Goal: Navigation & Orientation: Find specific page/section

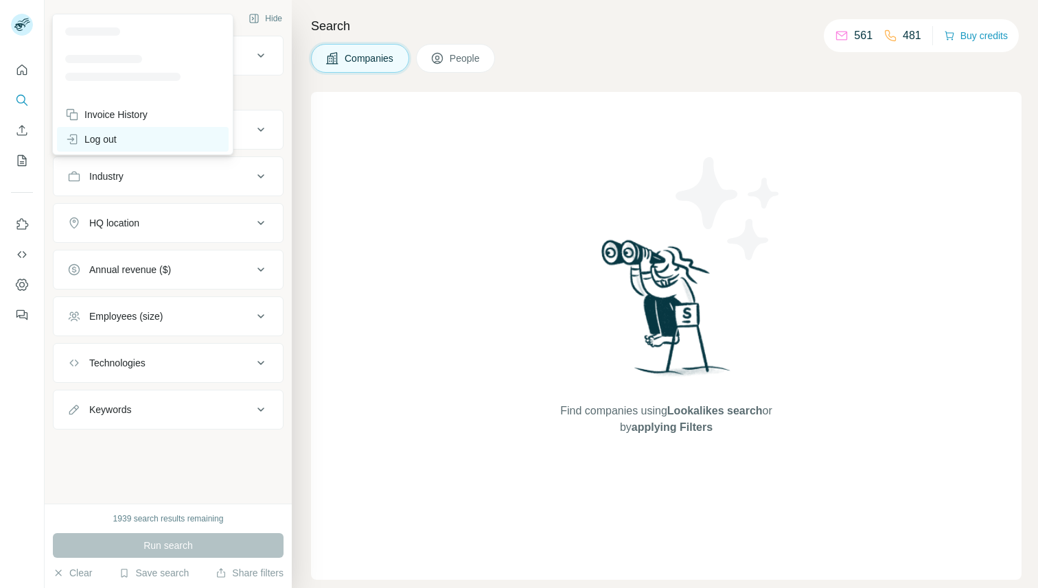
click at [128, 136] on div "Log out" at bounding box center [143, 139] width 172 height 25
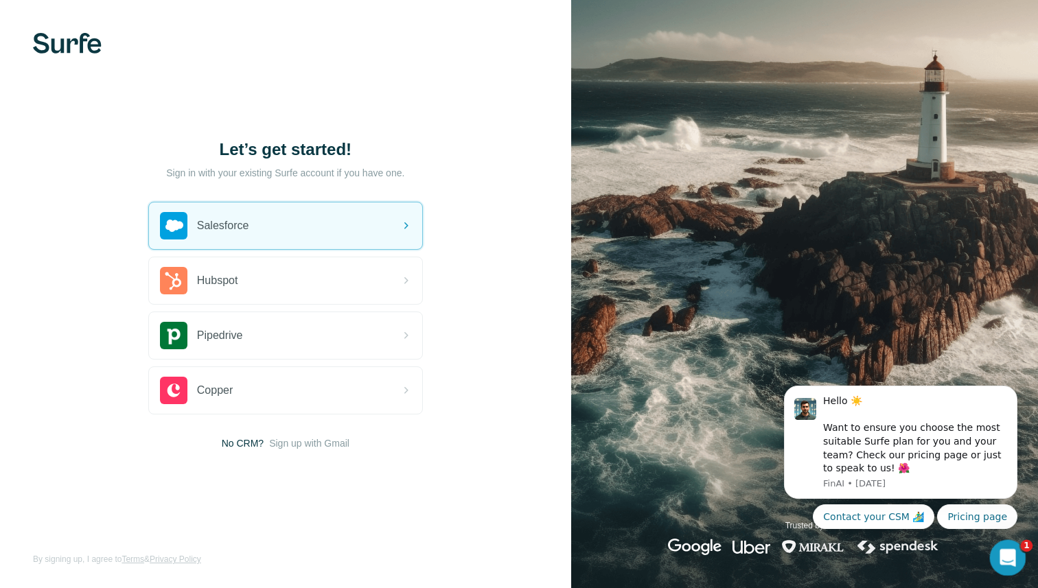
click at [1007, 554] on icon "Open Intercom Messenger" at bounding box center [1005, 555] width 10 height 11
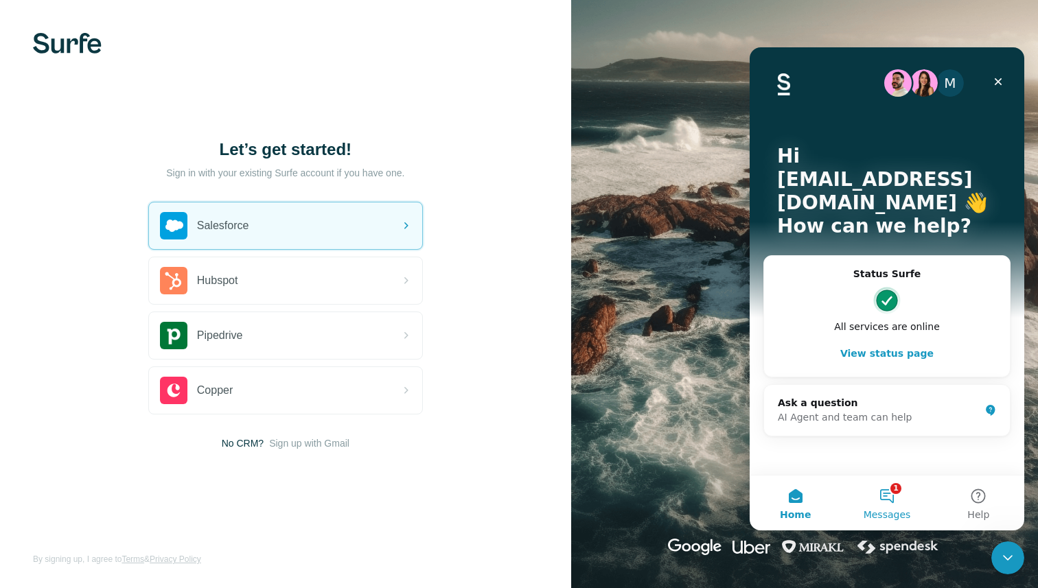
click at [894, 493] on button "1 Messages" at bounding box center [886, 503] width 91 height 55
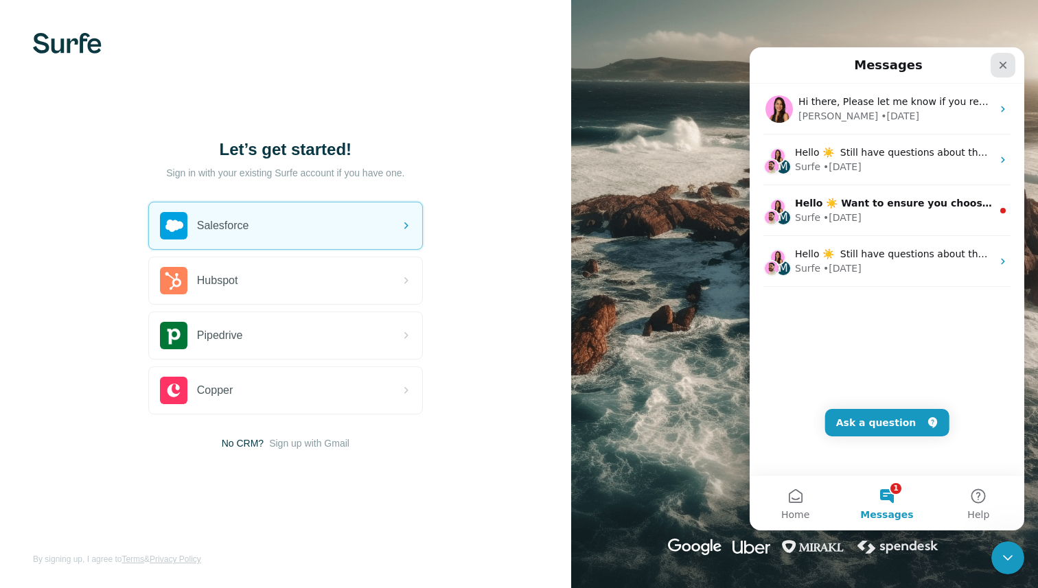
click at [1003, 65] on icon "Close" at bounding box center [1003, 66] width 8 height 8
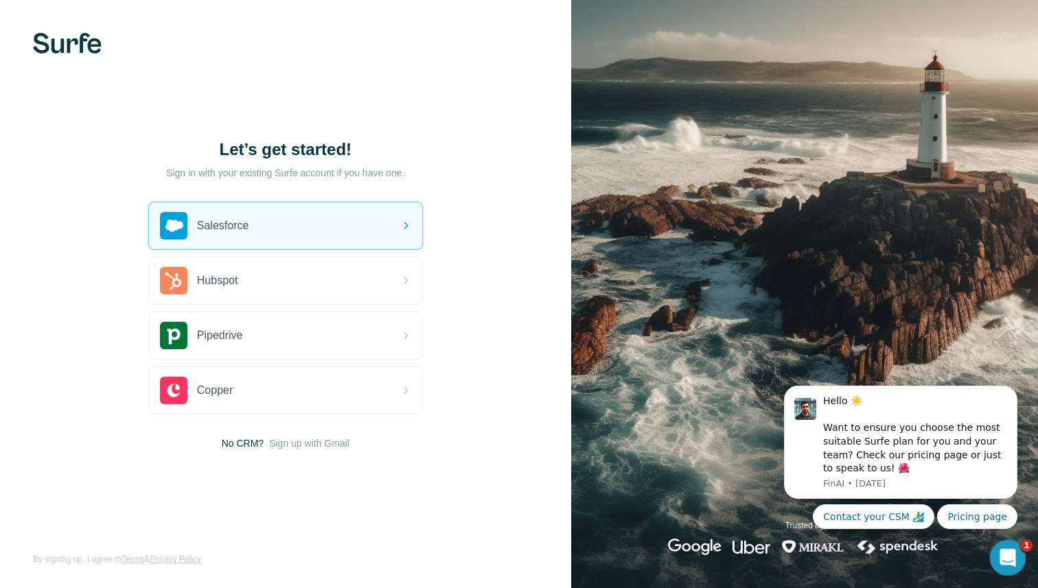
click at [1016, 545] on div "Open Intercom Messenger" at bounding box center [1005, 555] width 45 height 45
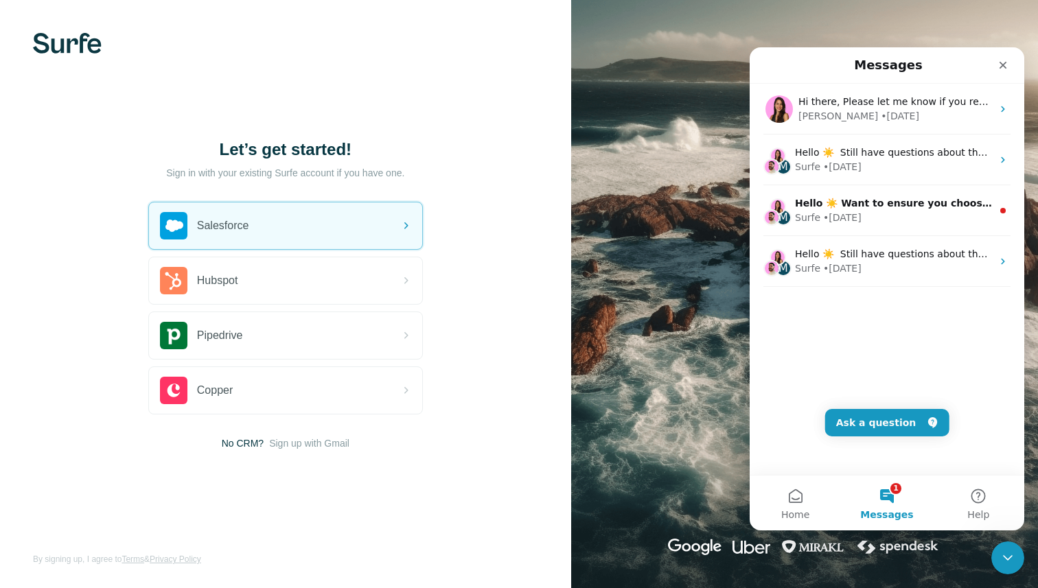
click at [688, 117] on img at bounding box center [804, 294] width 467 height 588
click at [1003, 62] on icon "Close" at bounding box center [1002, 65] width 11 height 11
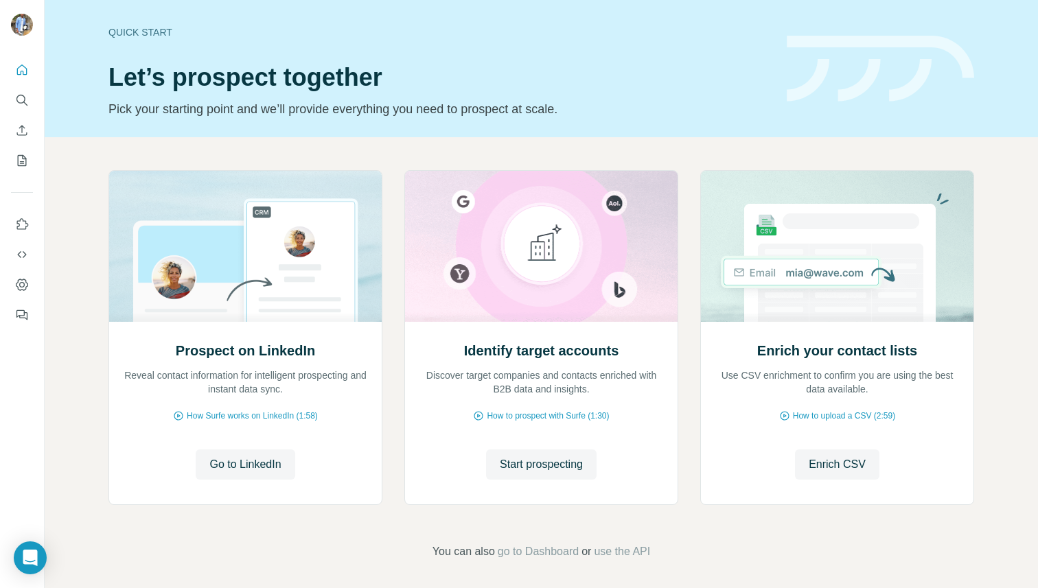
click at [23, 567] on div at bounding box center [22, 294] width 45 height 588
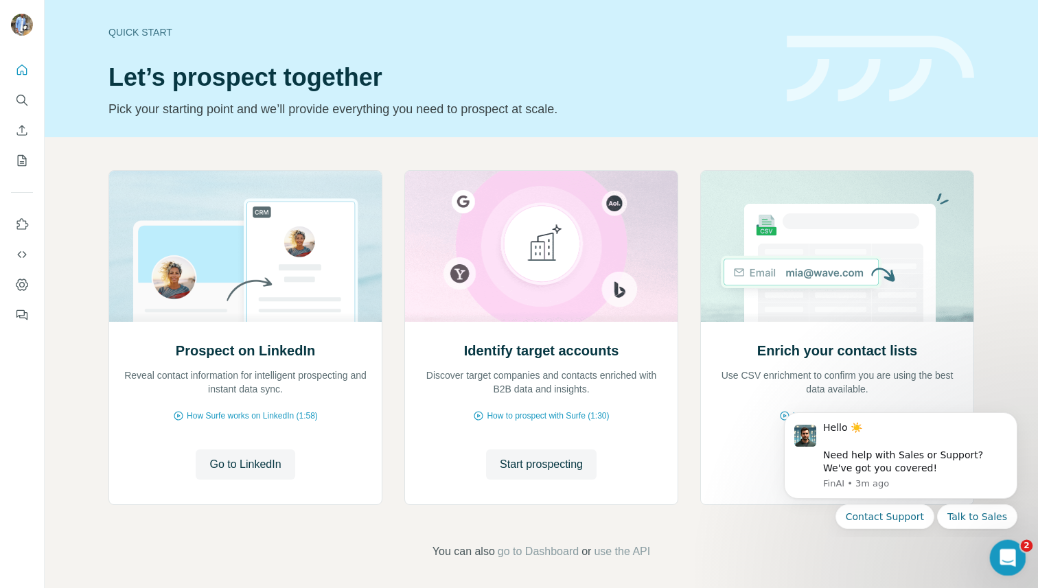
click at [998, 548] on div "Open Intercom Messenger" at bounding box center [1005, 555] width 45 height 45
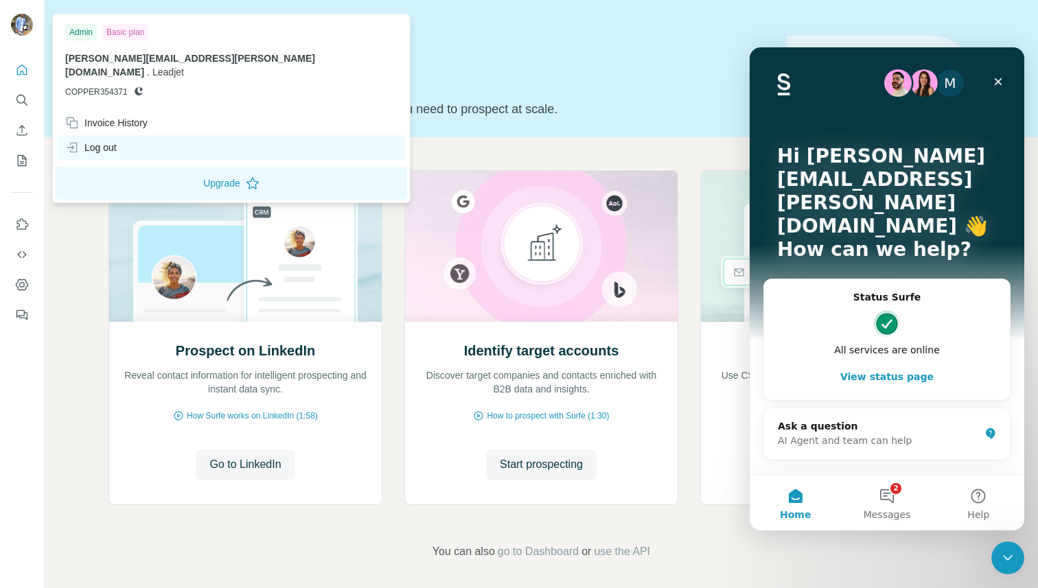
click at [128, 137] on div "Log out" at bounding box center [231, 147] width 349 height 25
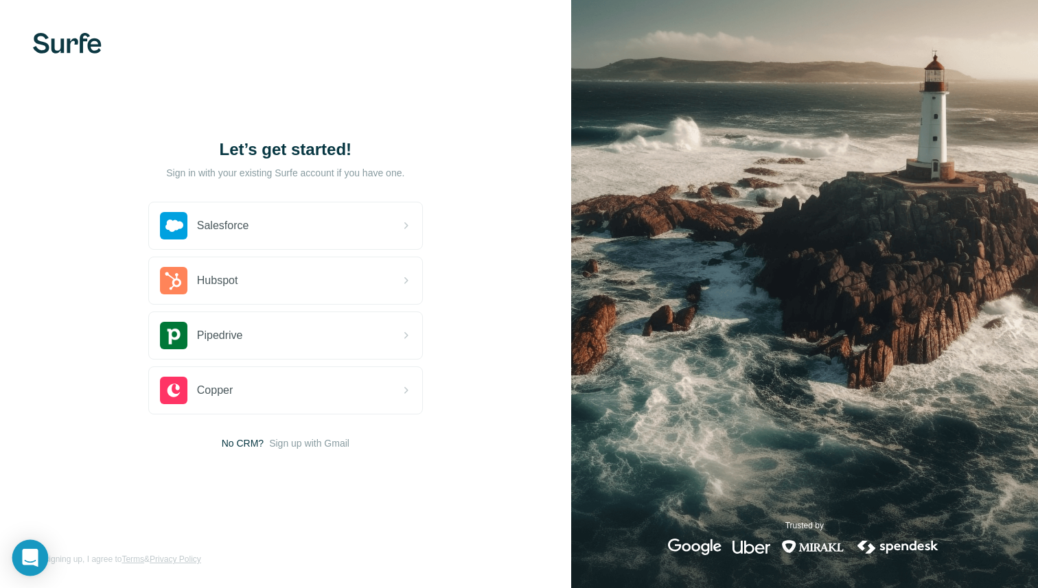
click at [18, 548] on div "Open Intercom Messenger" at bounding box center [30, 558] width 36 height 36
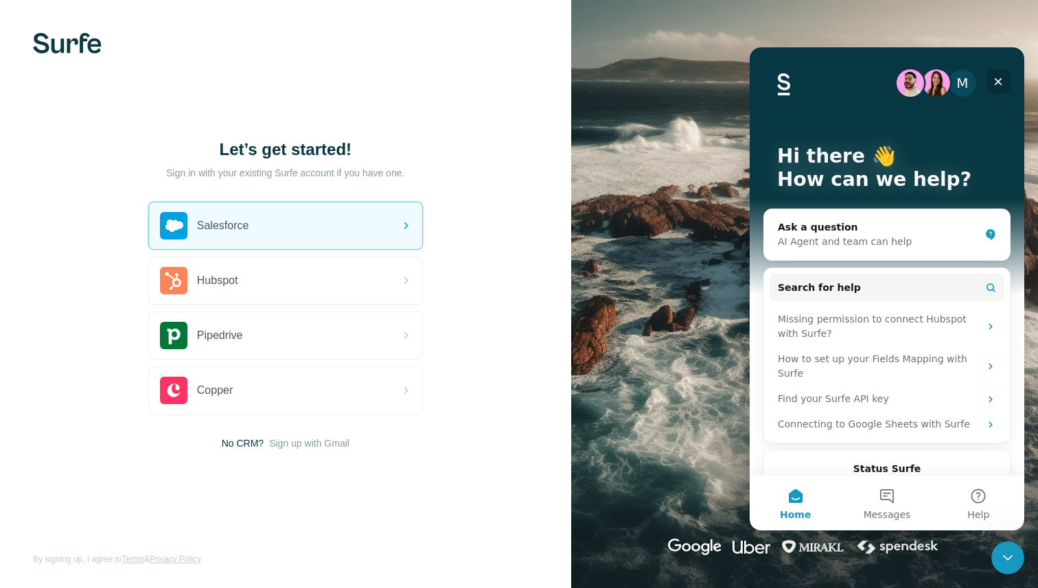
click at [996, 82] on icon "Close" at bounding box center [998, 82] width 8 height 8
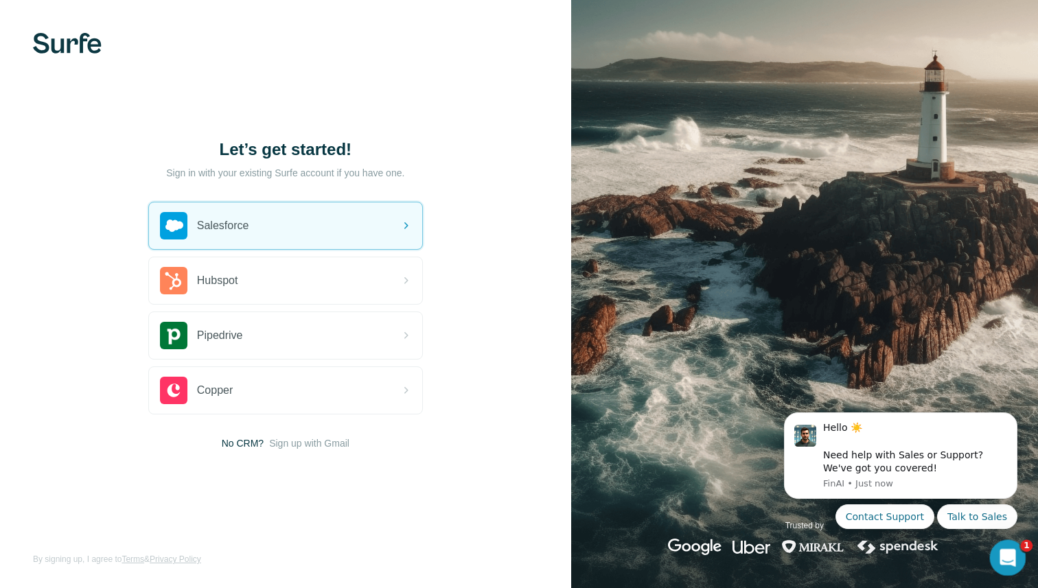
click at [1010, 554] on icon "Open Intercom Messenger" at bounding box center [1005, 556] width 23 height 23
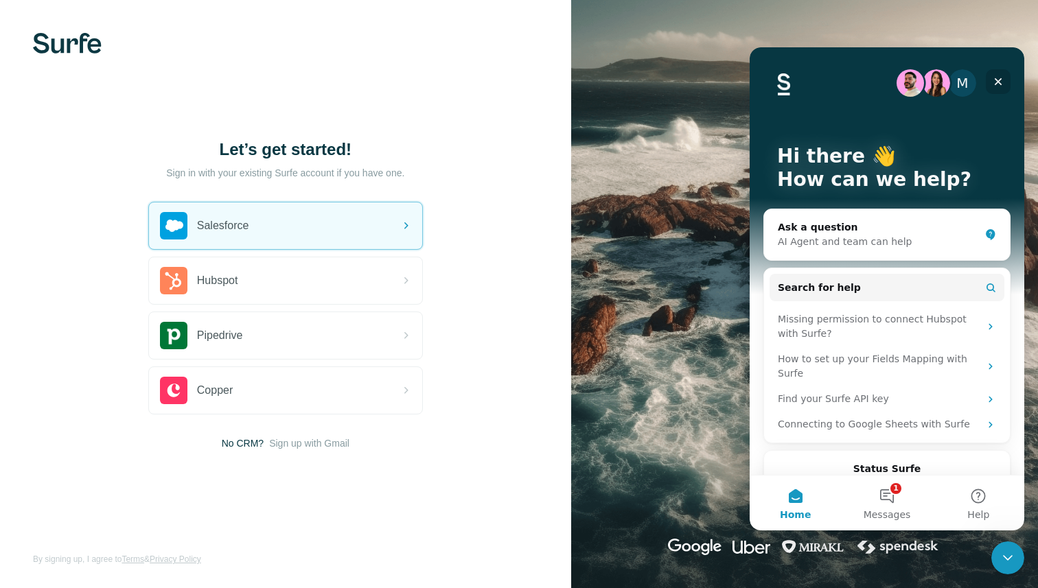
click at [1000, 74] on div "Close" at bounding box center [997, 81] width 25 height 25
